Goal: Task Accomplishment & Management: Manage account settings

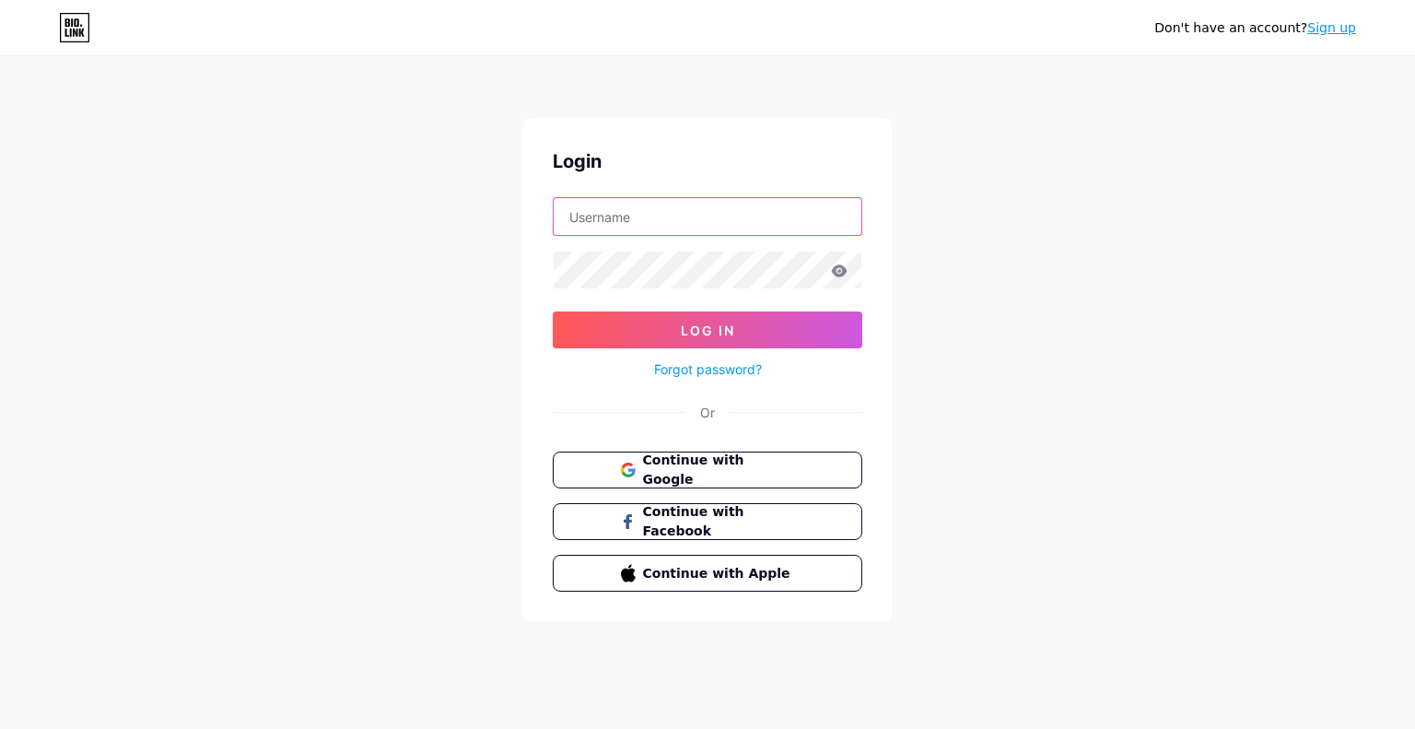
click at [656, 227] on input "text" at bounding box center [708, 216] width 308 height 37
type input "[EMAIL_ADDRESS][DOMAIN_NAME]"
click at [844, 269] on icon at bounding box center [840, 270] width 16 height 12
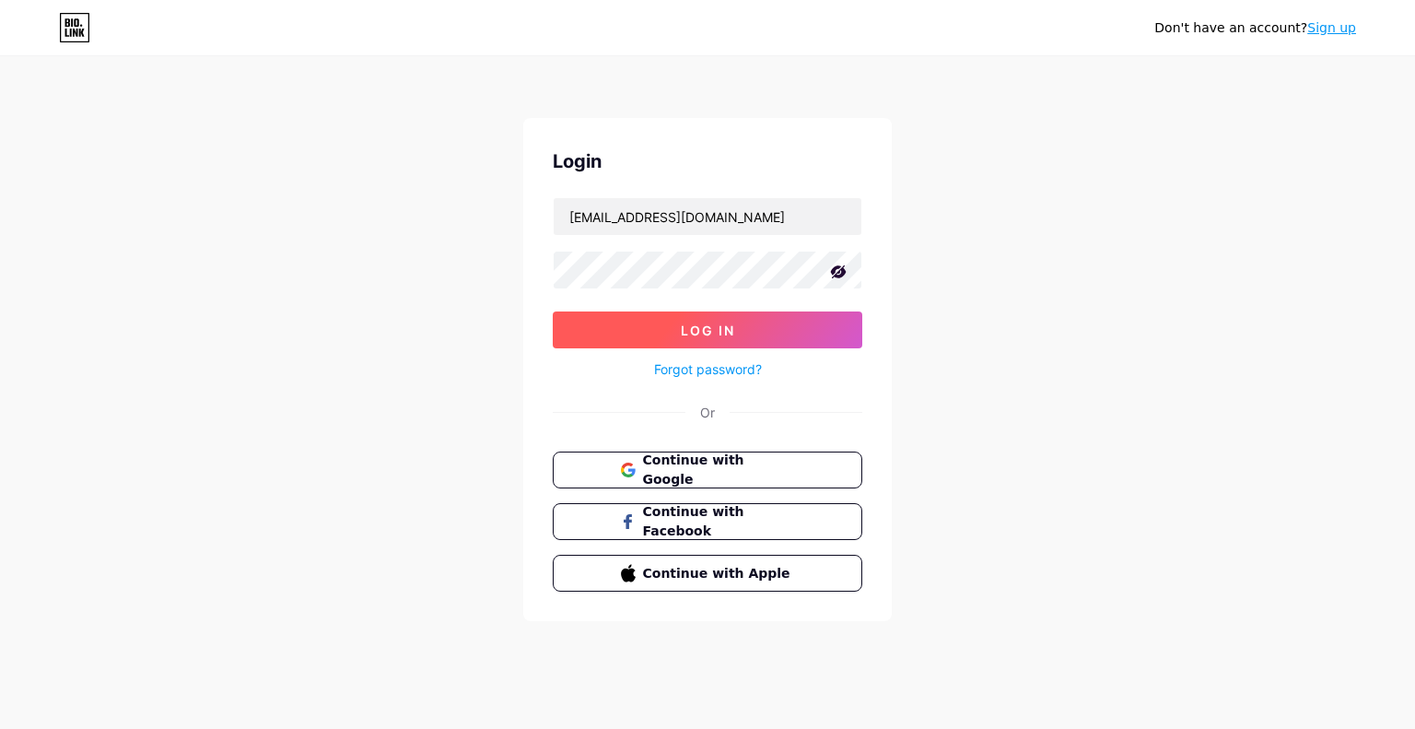
click at [748, 319] on button "Log In" at bounding box center [708, 329] width 310 height 37
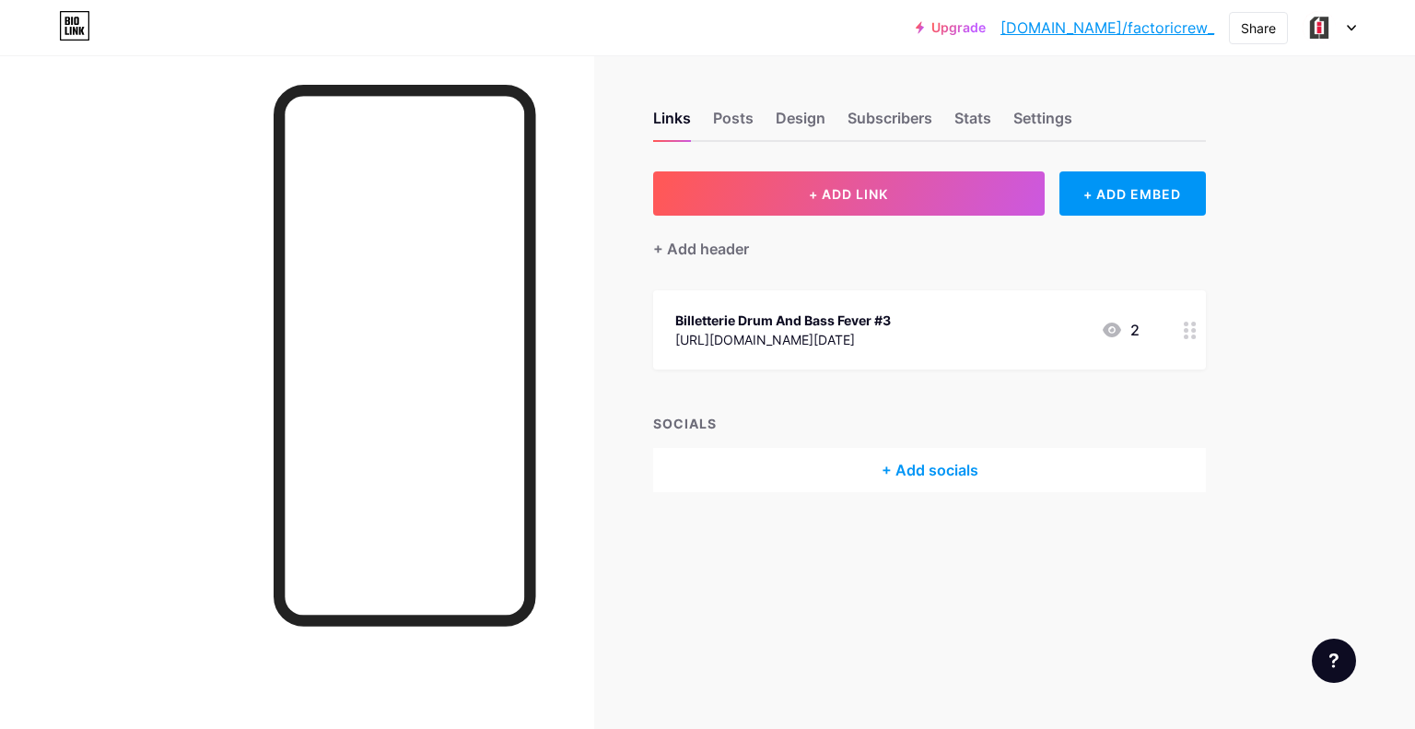
click at [1193, 337] on div at bounding box center [1190, 329] width 31 height 79
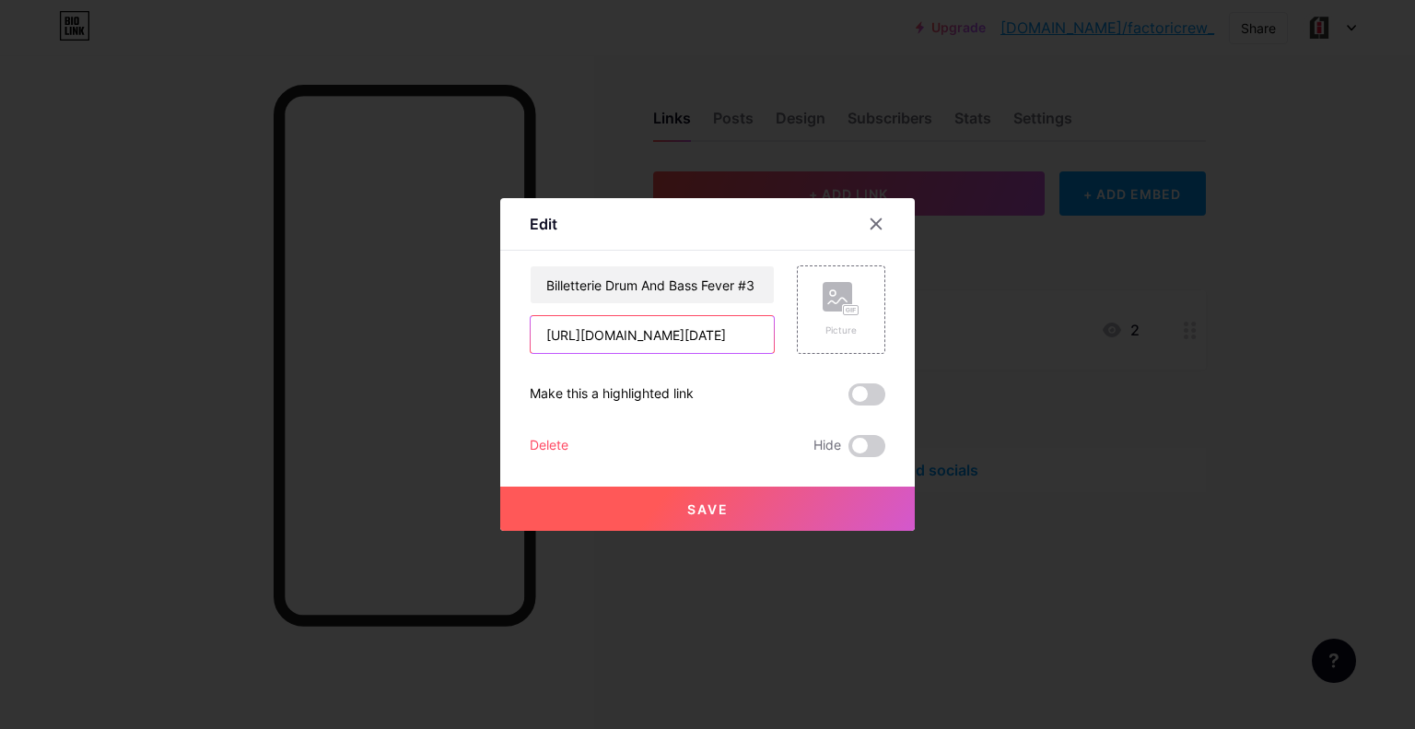
drag, startPoint x: 549, startPoint y: 334, endPoint x: 1205, endPoint y: 359, distance: 656.4
click at [1205, 359] on div "Edit Content YouTube Play YouTube video without leaving your page. ADD Vimeo Pl…" at bounding box center [707, 364] width 1415 height 729
paste input "es-villageois/evenements/la-villager-[GEOGRAPHIC_DATA]-villageois-invitent-fact…"
type input "[URL][DOMAIN_NAME]"
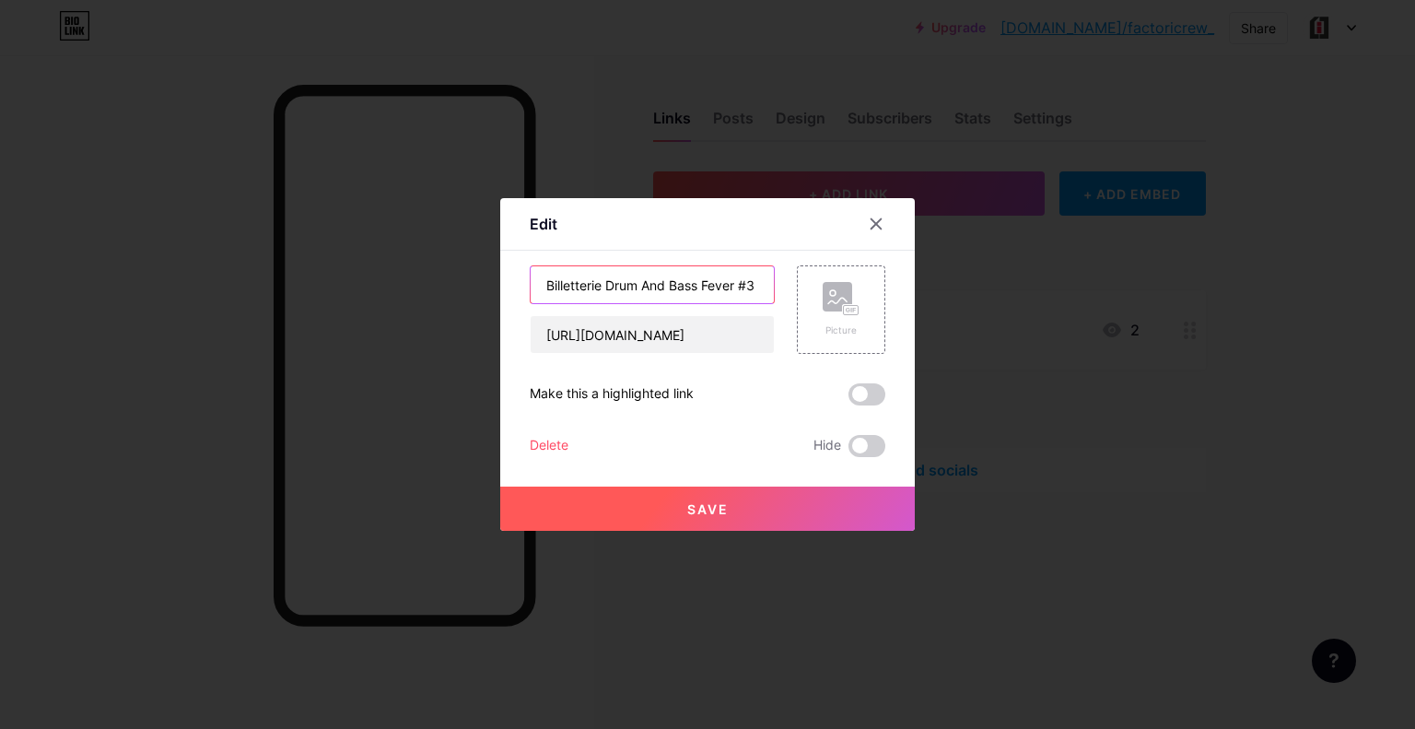
scroll to position [0, 0]
drag, startPoint x: 607, startPoint y: 283, endPoint x: 1197, endPoint y: 331, distance: 591.5
click at [1193, 332] on div "Edit Content YouTube Play YouTube video without leaving your page. ADD Vimeo Pl…" at bounding box center [707, 364] width 1415 height 729
type input "Billetterie La Villager[i] - 27/09"
click at [705, 504] on span "Save" at bounding box center [707, 509] width 41 height 16
